Goal: Task Accomplishment & Management: Complete application form

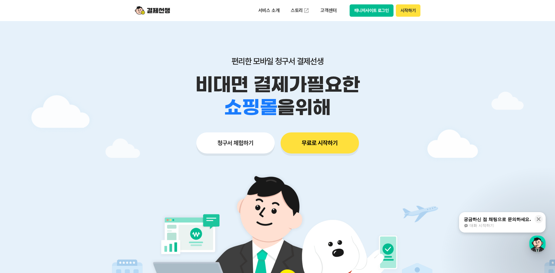
click at [245, 144] on button "청구서 체험하기" at bounding box center [235, 142] width 78 height 21
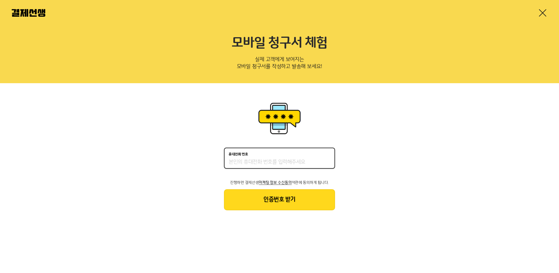
click at [326, 159] on input "휴대전화 번호" at bounding box center [280, 162] width 102 height 7
drag, startPoint x: 274, startPoint y: 162, endPoint x: 167, endPoint y: 164, distance: 107.4
click at [167, 164] on div "휴대전화 번호 [PHONE_NUMBER] 진행하면 결제선생 마케팅 정보 수신동의 약관에 동의하게 됩니다. 인증번호 받기" at bounding box center [279, 155] width 559 height 145
type input "01056105349"
click at [312, 203] on button "인증번호 받기" at bounding box center [279, 199] width 111 height 21
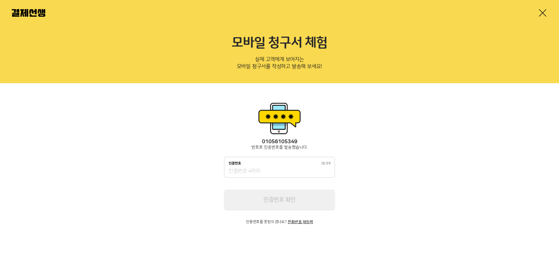
click at [289, 169] on input "인증번호 02:59" at bounding box center [280, 171] width 102 height 7
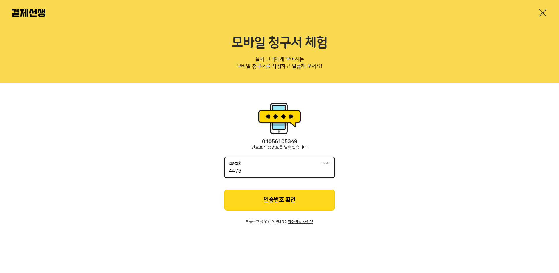
type input "4478"
click at [283, 202] on button "인증번호 확인" at bounding box center [279, 199] width 111 height 21
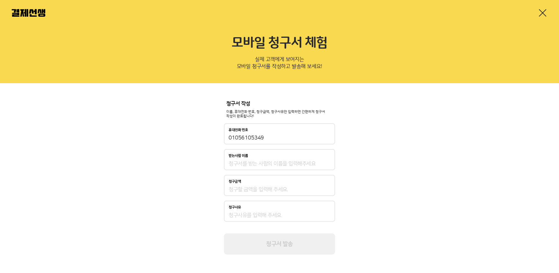
click at [271, 165] on input "받는사람 이름" at bounding box center [280, 163] width 102 height 7
type input "정순식"
click at [243, 193] on div "청구금액" at bounding box center [279, 185] width 111 height 21
click at [248, 192] on input "청구금액" at bounding box center [280, 189] width 102 height 7
type input "160,000"
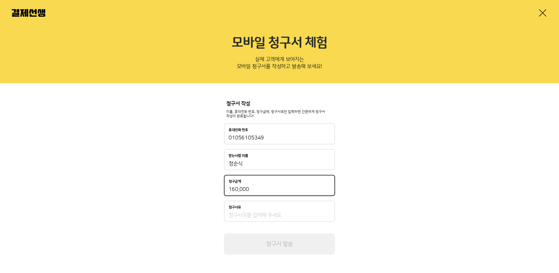
click at [388, 125] on div "청구서 작성 이름, 휴대전화 번호, 청구금액, 청구사유만 입력하면 간편하게 청구서 작성이 완료됩니다! 휴대전화 번호 [PHONE_NUMBER]…" at bounding box center [279, 177] width 559 height 189
click at [244, 216] on input "청구사유" at bounding box center [280, 215] width 102 height 7
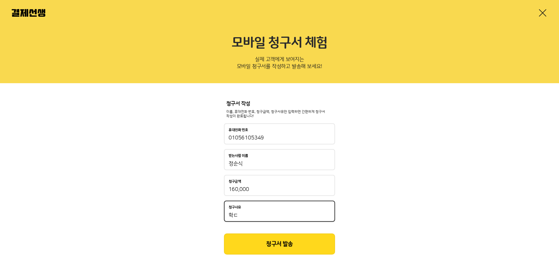
type input "학"
type input "태권도회비"
click at [404, 176] on div "청구서 작성 이름, 휴대전화 번호, 청구금액, 청구사유만 입력하면 간편하게 청구서 작성이 완료됩니다! 휴대전화 번호 [PHONE_NUMBER]…" at bounding box center [279, 177] width 559 height 189
click at [294, 240] on button "청구서 발송" at bounding box center [279, 243] width 111 height 21
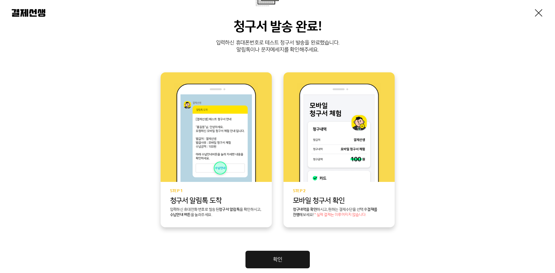
scroll to position [106, 0]
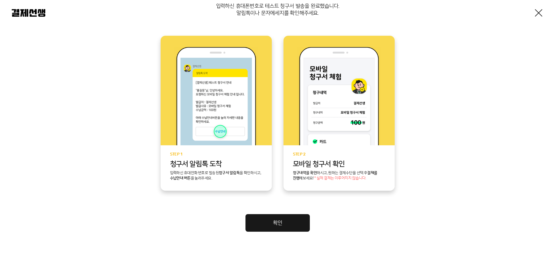
click at [298, 221] on link "확인" at bounding box center [277, 223] width 64 height 18
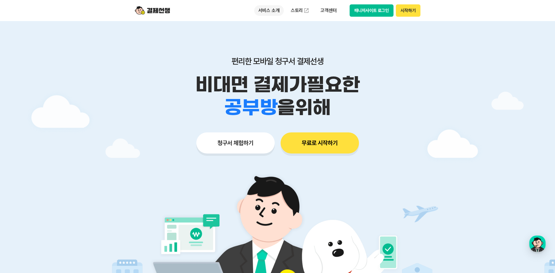
click at [267, 11] on p "서비스 소개" at bounding box center [269, 10] width 30 height 11
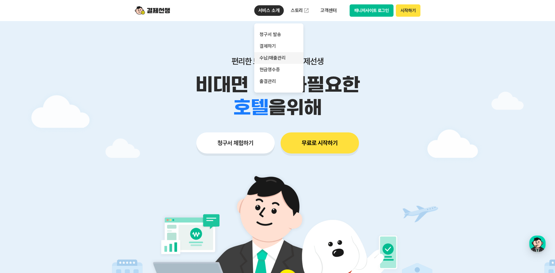
click at [273, 62] on link "수납/매출관리" at bounding box center [278, 58] width 49 height 12
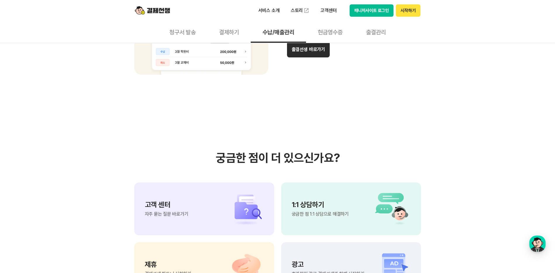
scroll to position [410, 0]
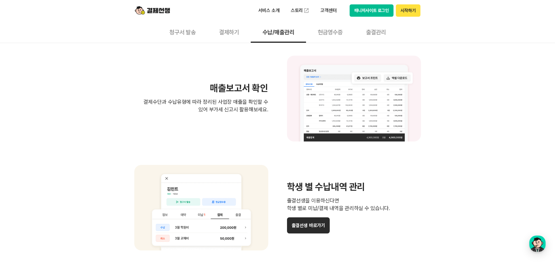
click at [343, 33] on button "현금영수증" at bounding box center [330, 32] width 48 height 22
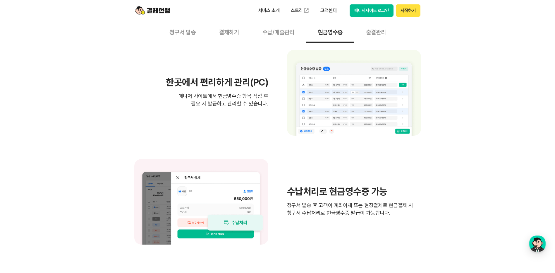
scroll to position [439, 0]
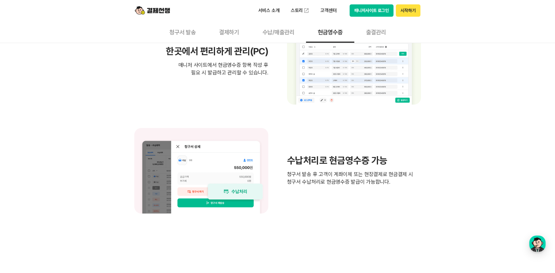
click at [380, 32] on button "출결관리" at bounding box center [375, 32] width 43 height 22
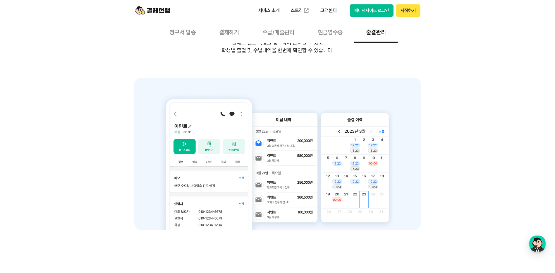
scroll to position [176, 0]
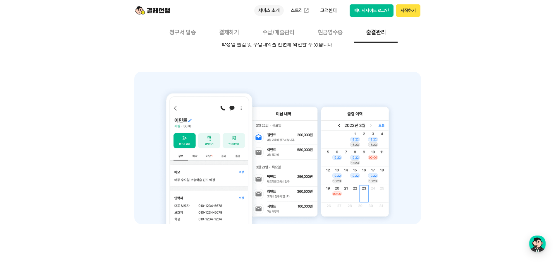
click at [273, 8] on p "서비스 소개" at bounding box center [269, 10] width 30 height 11
